Goal: Transaction & Acquisition: Purchase product/service

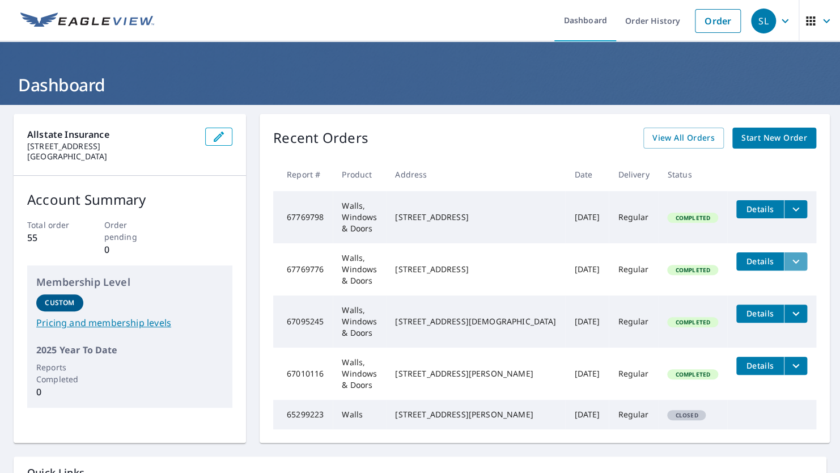
click at [792, 252] on button "filesDropdownBtn-67769776" at bounding box center [795, 261] width 23 height 18
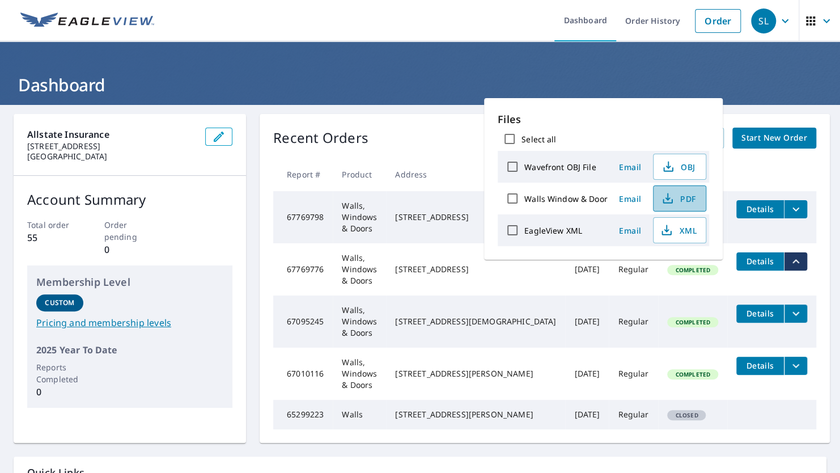
click at [675, 202] on span "PDF" at bounding box center [678, 199] width 36 height 14
click at [789, 209] on icon "filesDropdownBtn-67769798" at bounding box center [796, 209] width 14 height 14
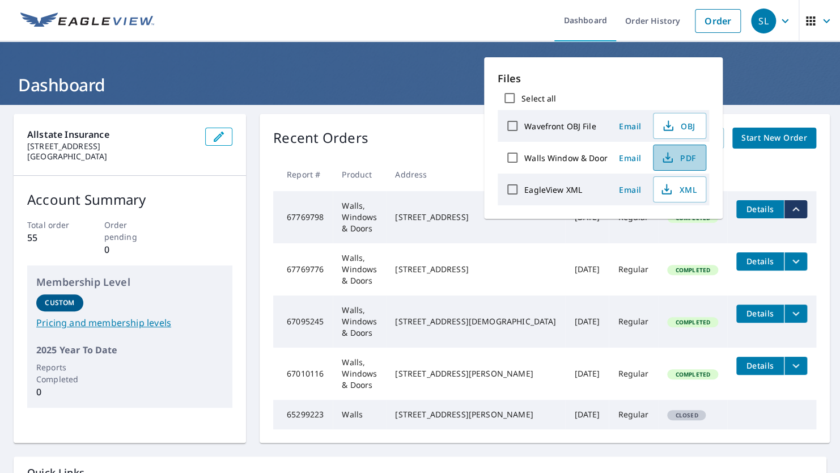
click at [672, 159] on icon "button" at bounding box center [668, 158] width 14 height 14
click at [697, 15] on link "Order" at bounding box center [718, 21] width 46 height 24
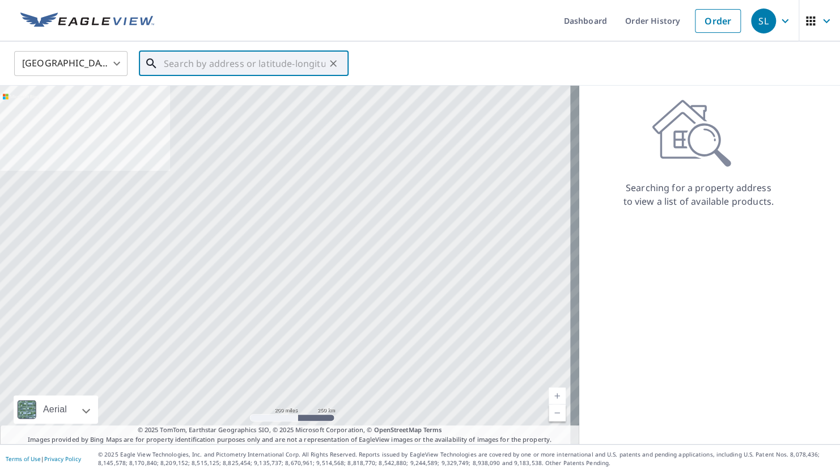
click at [207, 58] on input "text" at bounding box center [245, 64] width 162 height 32
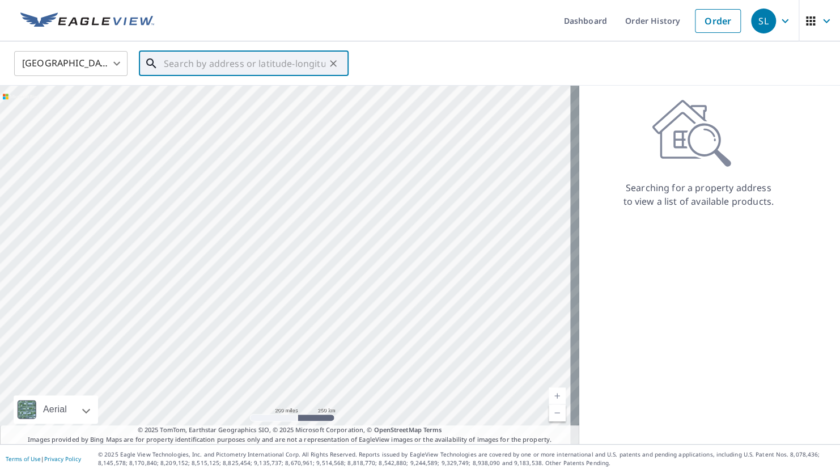
paste input "[STREET_ADDRESS]"
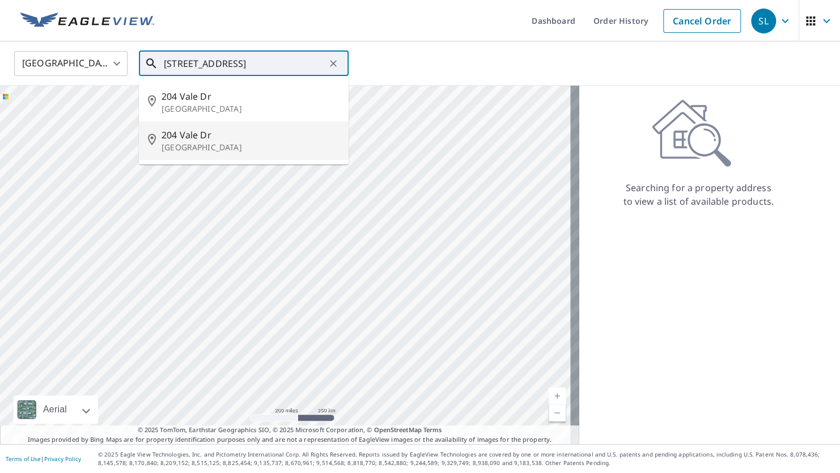
click at [273, 137] on span "204 Vale Dr" at bounding box center [251, 135] width 178 height 14
type input "[STREET_ADDRESS]"
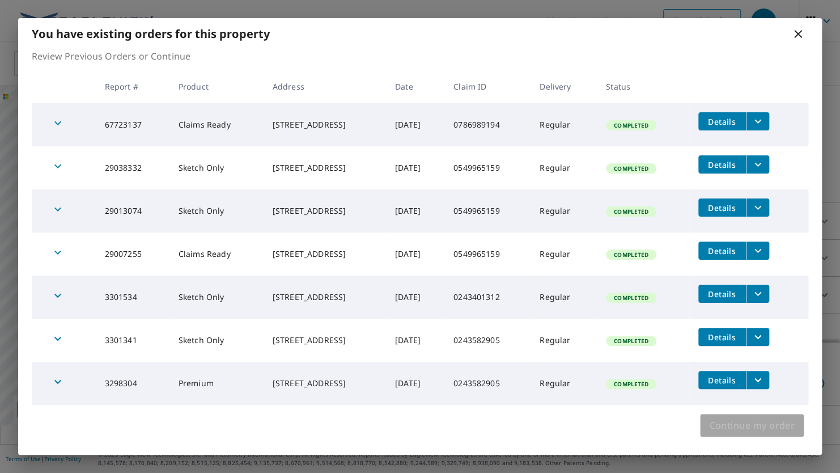
click at [740, 422] on span "Continue my order" at bounding box center [752, 425] width 86 height 16
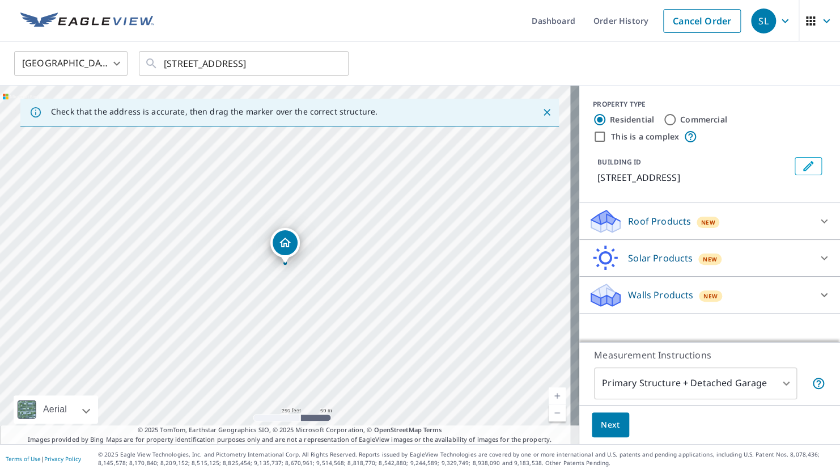
click at [703, 298] on span "New" at bounding box center [710, 295] width 14 height 9
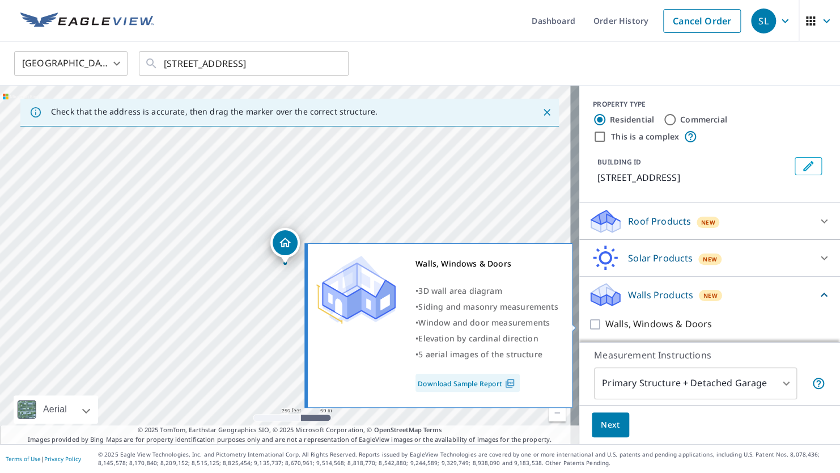
click at [605, 323] on p "Walls, Windows & Doors" at bounding box center [658, 324] width 107 height 14
click at [605, 323] on input "Walls, Windows & Doors" at bounding box center [596, 324] width 17 height 14
checkbox input "true"
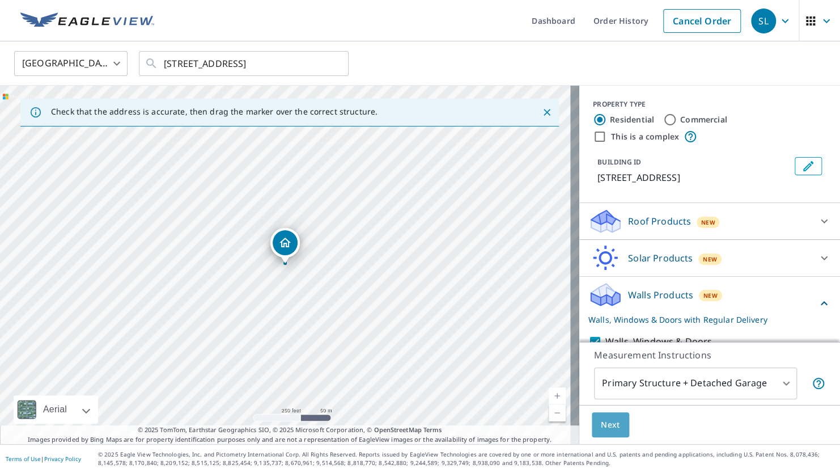
click at [606, 424] on span "Next" at bounding box center [610, 425] width 19 height 14
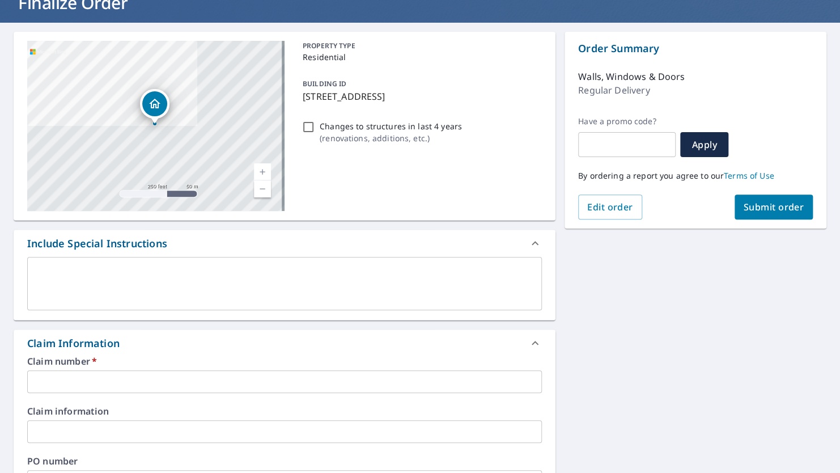
scroll to position [170, 0]
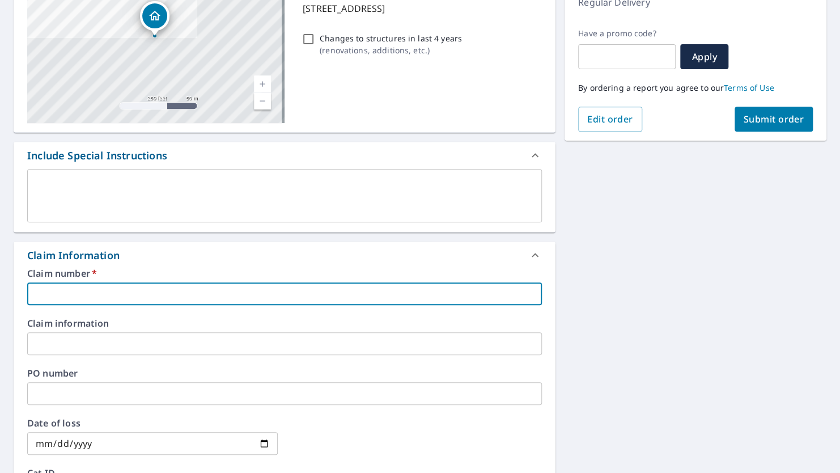
click at [90, 282] on input "text" at bounding box center [284, 293] width 515 height 23
paste input "0786989194"
type input "0786989194"
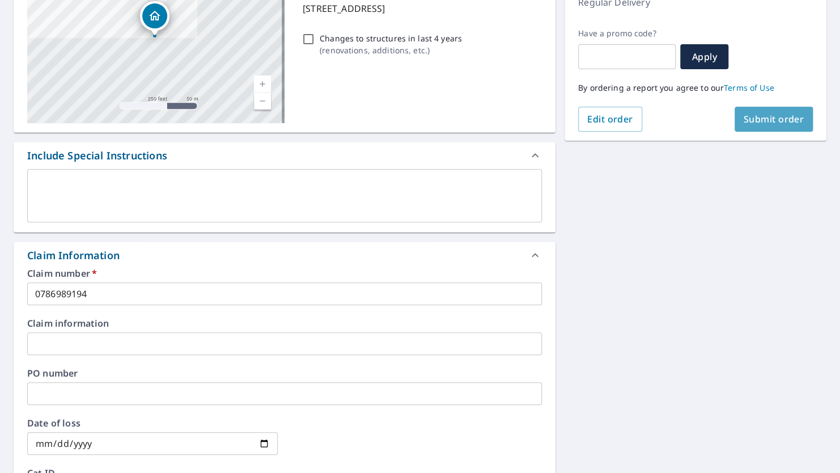
click at [749, 116] on span "Submit order" at bounding box center [774, 119] width 61 height 12
